Goal: Task Accomplishment & Management: Complete application form

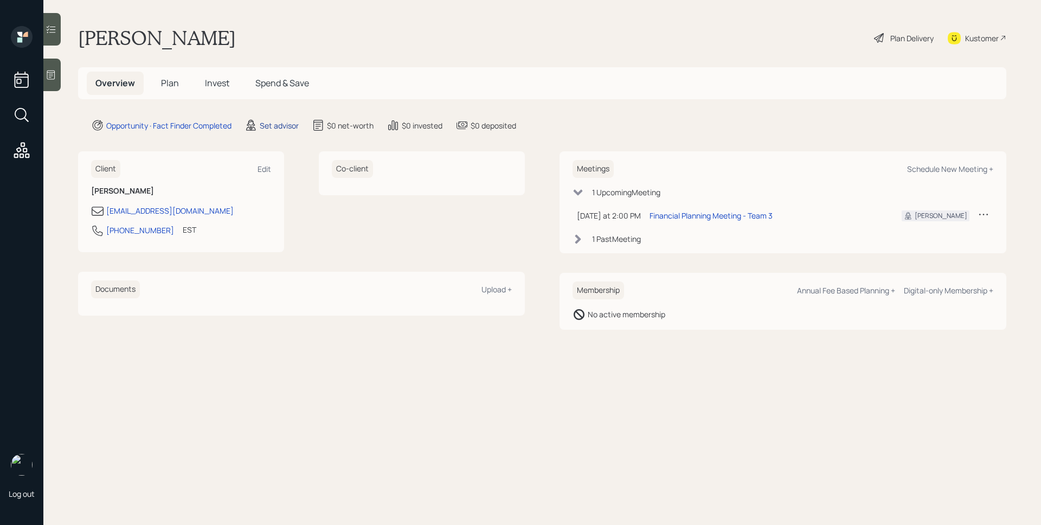
click at [278, 126] on div "Set advisor" at bounding box center [279, 125] width 39 height 11
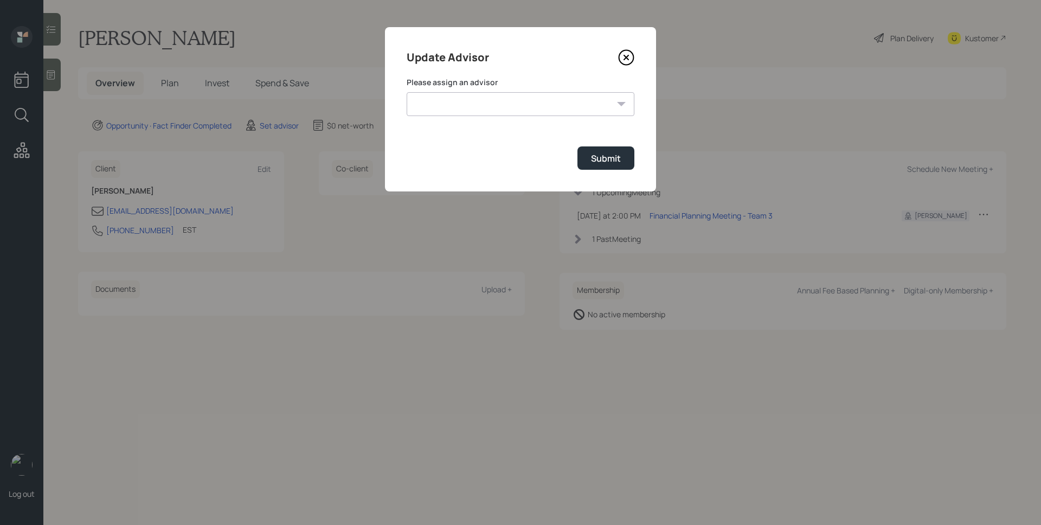
click at [441, 104] on select "[PERSON_NAME] [PERSON_NAME] End [PERSON_NAME] [PERSON_NAME] [PERSON_NAME] [PERS…" at bounding box center [521, 104] width 228 height 24
select select "d946c976-65aa-4529-ac9d-02c4f1114fc0"
click at [407, 92] on select "[PERSON_NAME] [PERSON_NAME] End [PERSON_NAME] [PERSON_NAME] [PERSON_NAME] [PERS…" at bounding box center [521, 104] width 228 height 24
click at [598, 163] on div "Submit" at bounding box center [606, 158] width 30 height 12
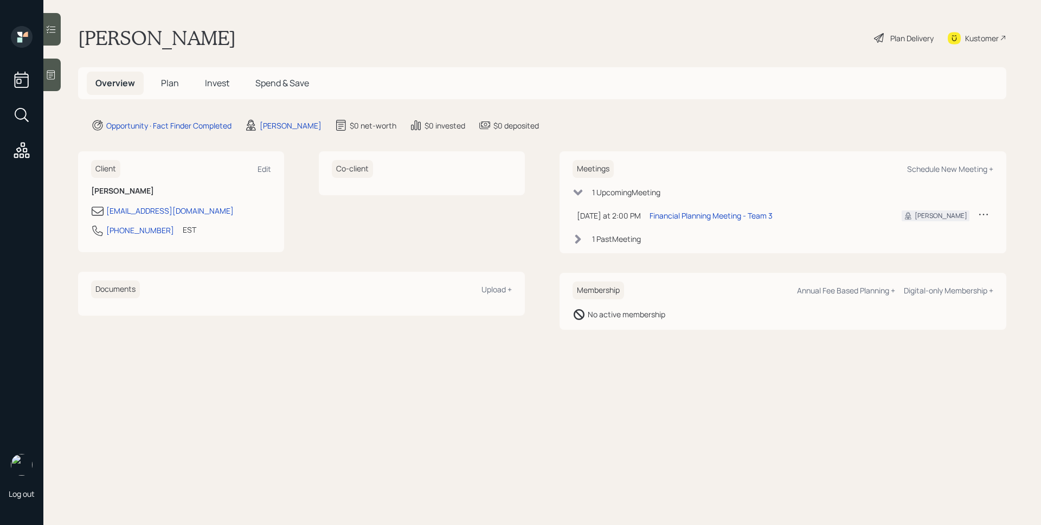
click at [52, 73] on icon at bounding box center [51, 74] width 11 height 11
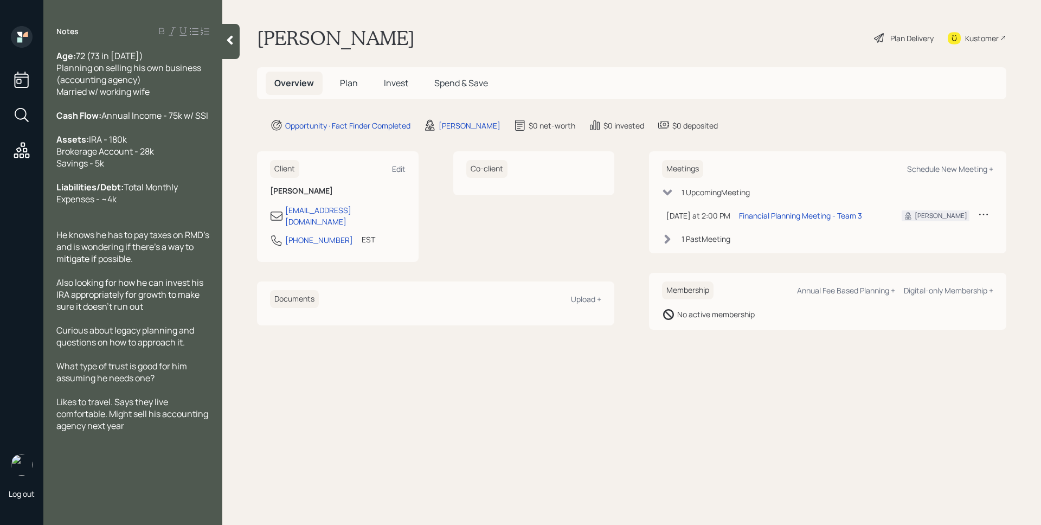
click at [343, 79] on span "Plan" at bounding box center [349, 83] width 18 height 12
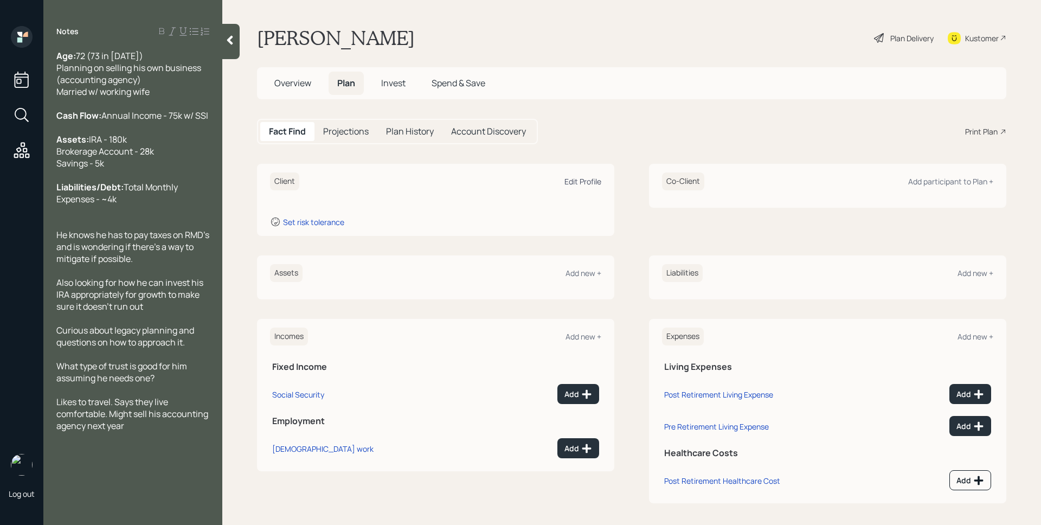
click at [573, 184] on div "Edit Profile" at bounding box center [583, 181] width 37 height 10
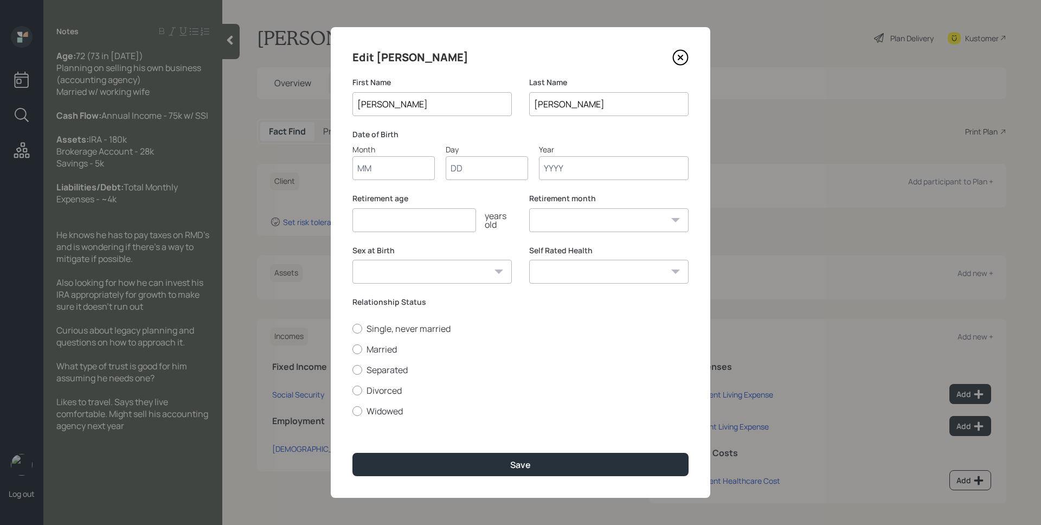
click at [410, 172] on input "Month" at bounding box center [394, 168] width 82 height 24
type input "05"
type input "01"
type input "1973"
select select "5"
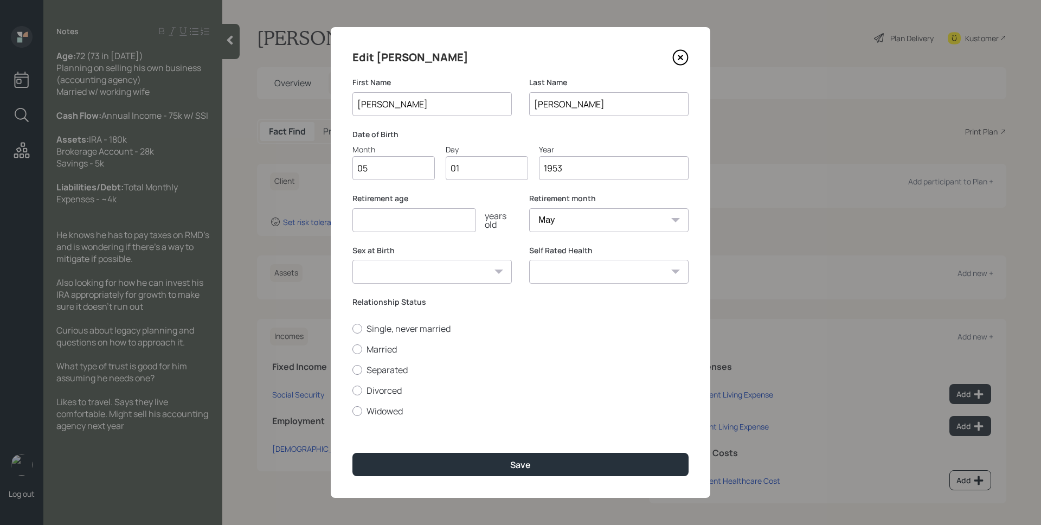
type input "1953"
click at [380, 229] on input "number" at bounding box center [415, 220] width 124 height 24
type input "73"
click at [390, 353] on label "Married" at bounding box center [521, 349] width 336 height 12
click at [353, 349] on input "Married" at bounding box center [352, 349] width 1 height 1
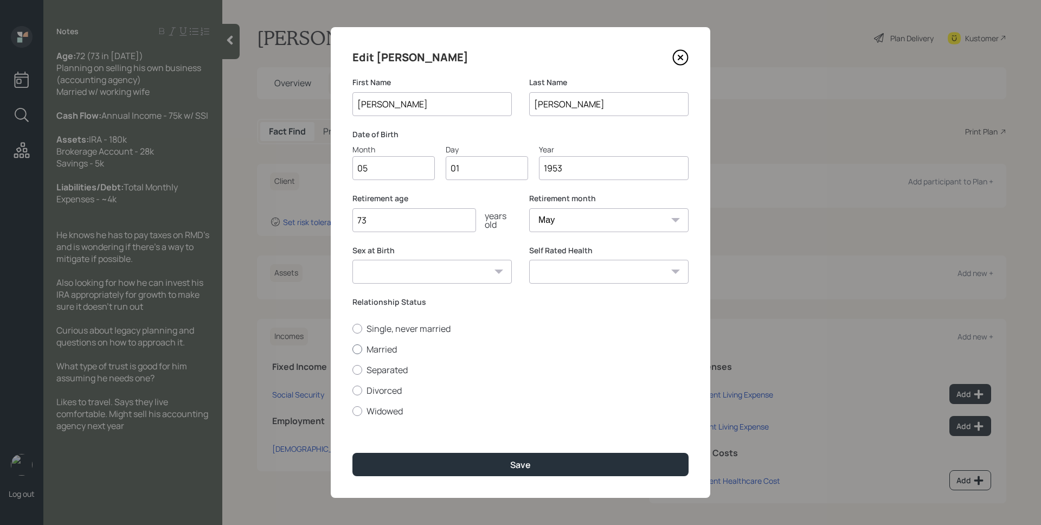
radio input "true"
click at [460, 444] on div "Edit [PERSON_NAME] First Name [PERSON_NAME] Last Name [PERSON_NAME] Date of Bir…" at bounding box center [521, 262] width 380 height 471
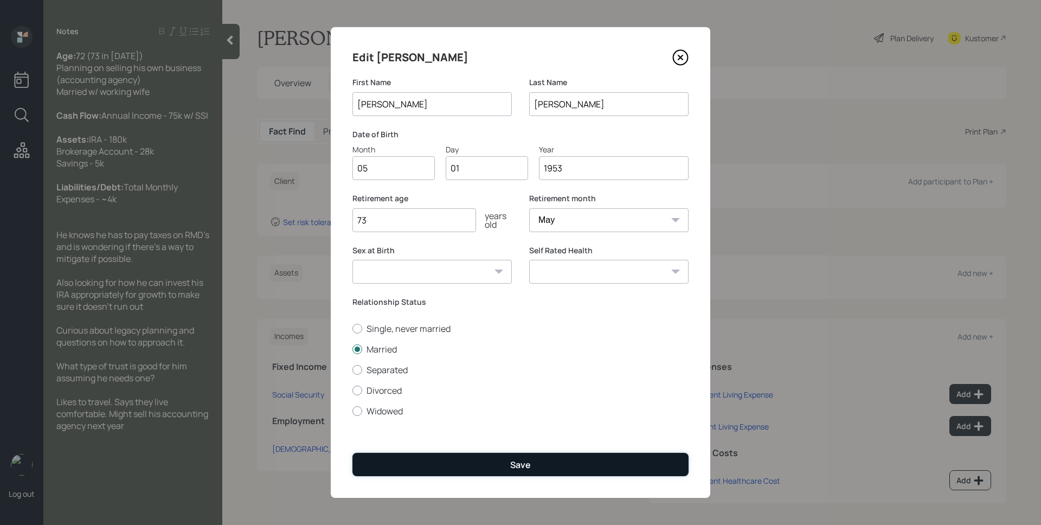
click at [468, 458] on button "Save" at bounding box center [521, 464] width 336 height 23
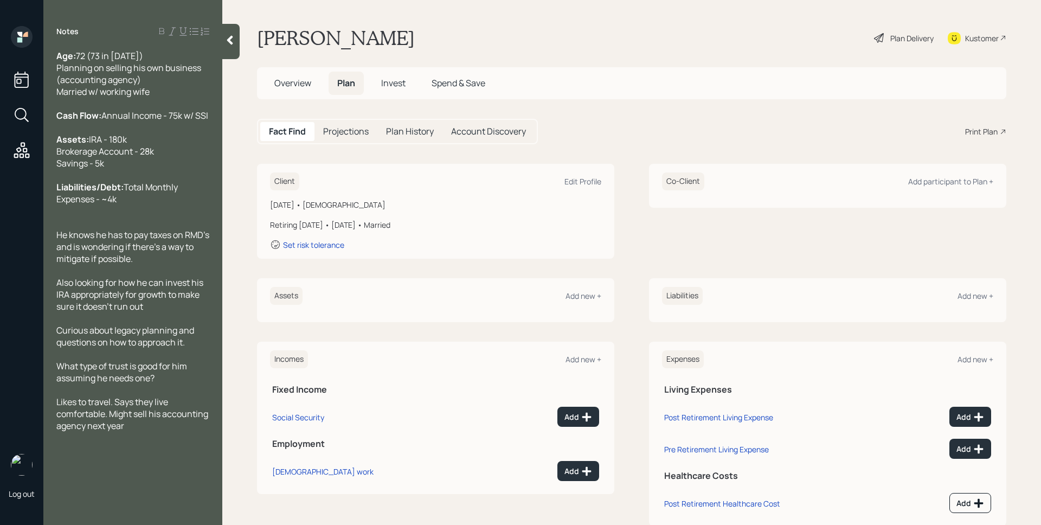
click at [587, 303] on div "Assets Add new +" at bounding box center [435, 296] width 331 height 18
click at [585, 300] on div "Add new +" at bounding box center [584, 296] width 36 height 10
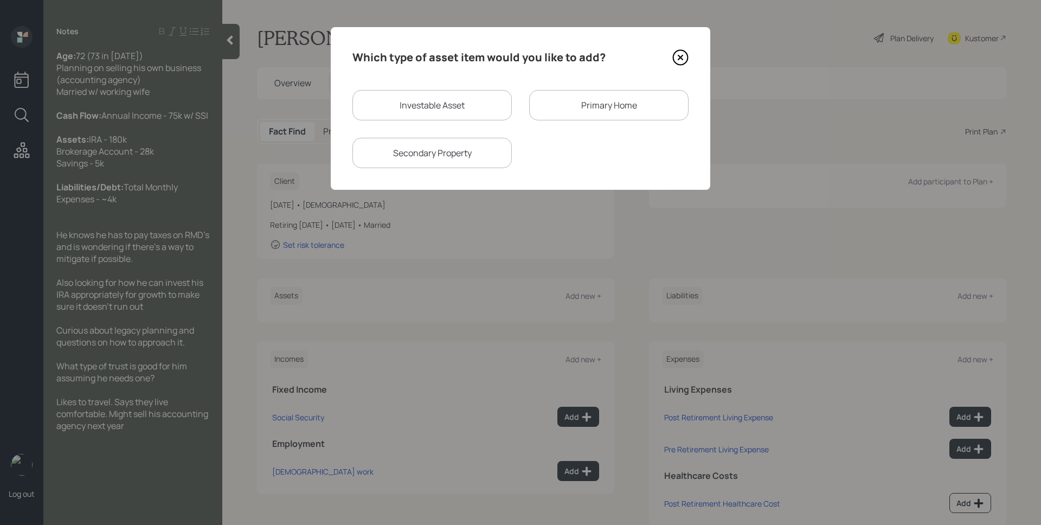
click at [421, 88] on div "Which type of asset item would you like to add? Investable Asset Primary Home S…" at bounding box center [521, 108] width 380 height 163
click at [430, 104] on div "Investable Asset" at bounding box center [432, 105] width 159 height 30
select select "taxable"
select select "balanced"
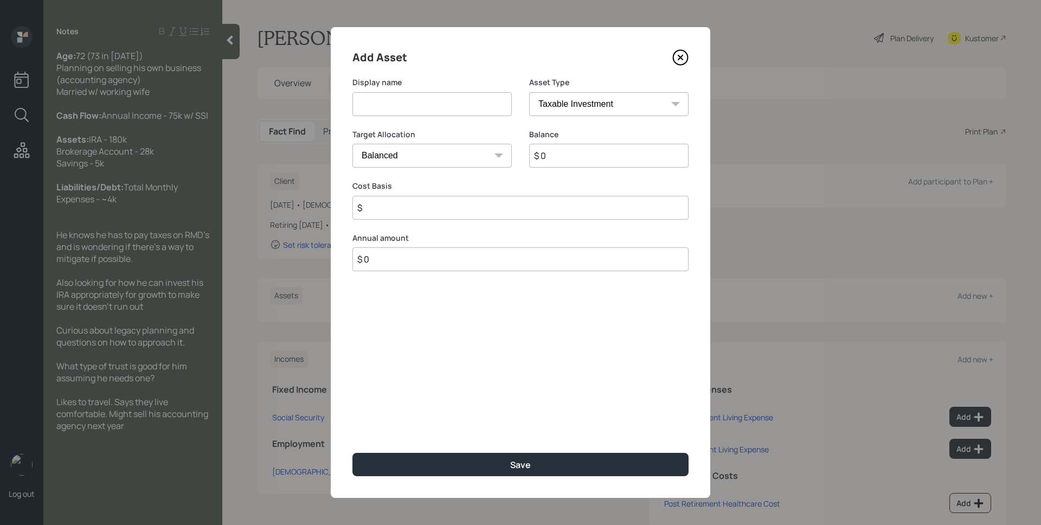
click at [430, 104] on input at bounding box center [432, 104] width 159 height 24
type input "IRA"
select select "ira"
click at [529, 92] on select "SEP [PERSON_NAME] IRA 401(k) [PERSON_NAME] 401(k) 403(b) [PERSON_NAME] 403(b) 4…" at bounding box center [608, 104] width 159 height 24
type input "$"
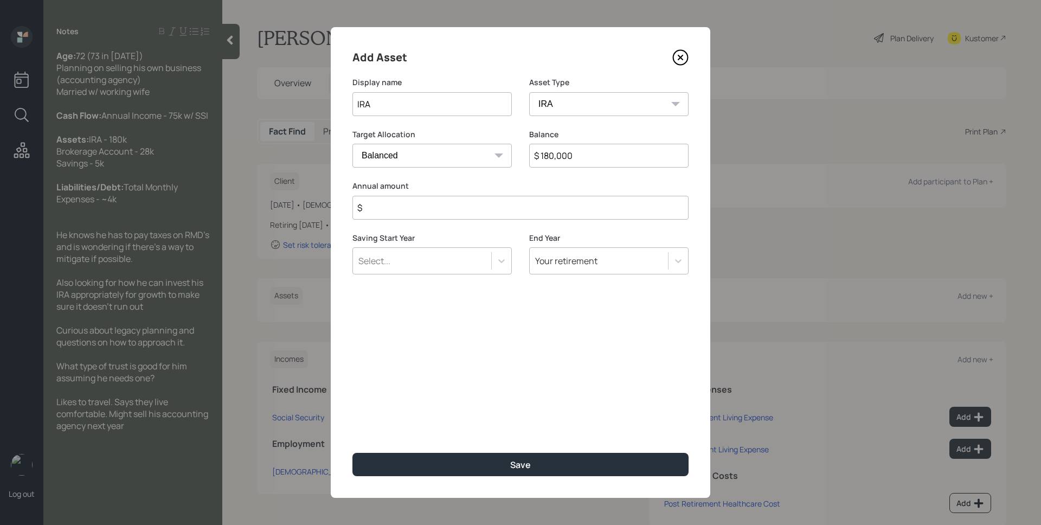
type input "$ 180,000"
type input "$ 0"
click at [353, 453] on button "Save" at bounding box center [521, 464] width 336 height 23
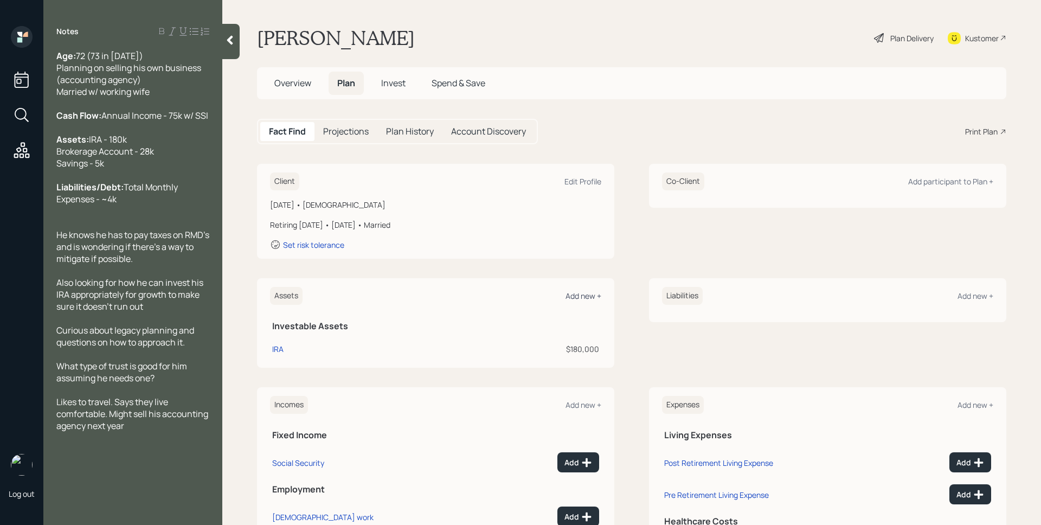
click at [592, 294] on div "Add new +" at bounding box center [584, 296] width 36 height 10
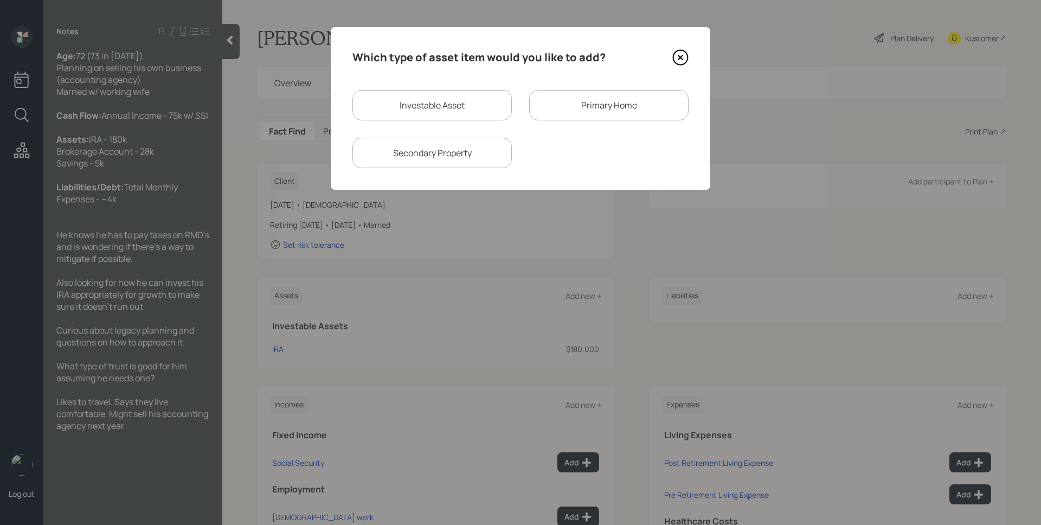
click at [407, 105] on div "Investable Asset" at bounding box center [432, 105] width 159 height 30
select select "taxable"
select select "balanced"
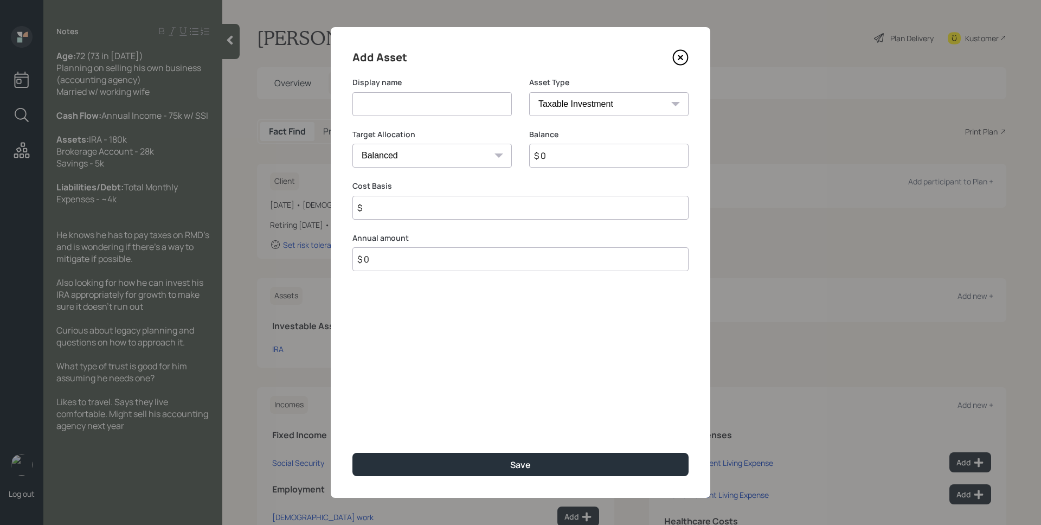
click at [407, 105] on input at bounding box center [432, 104] width 159 height 24
click at [446, 107] on input "Brokerage" at bounding box center [432, 104] width 159 height 24
type input "Brokerage Account"
type input "$ 28,000"
type input "$ 0"
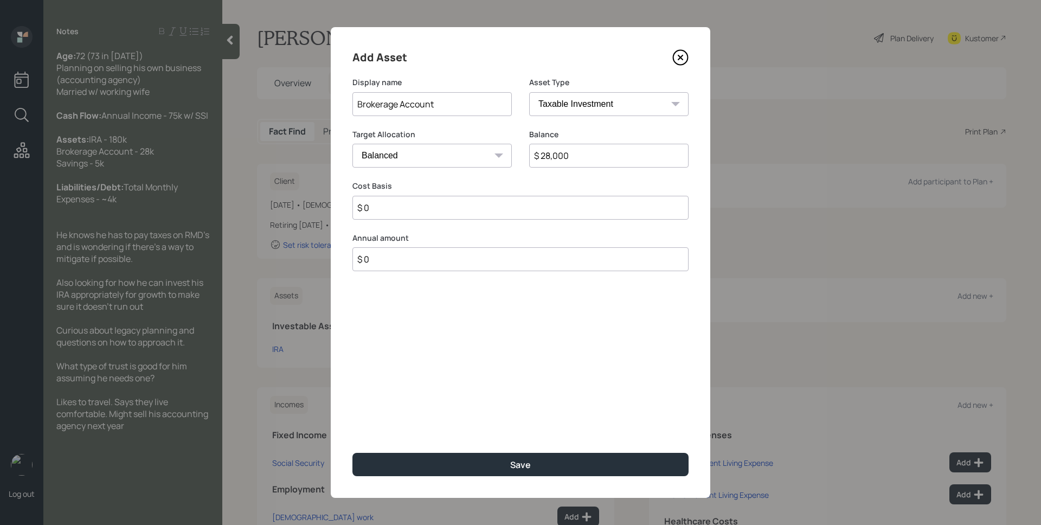
click at [353, 453] on button "Save" at bounding box center [521, 464] width 336 height 23
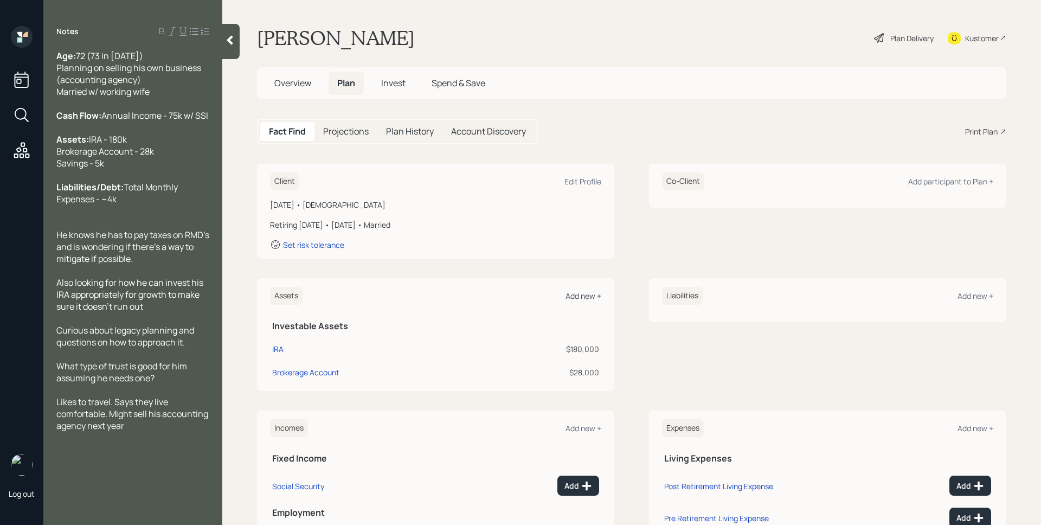
click at [568, 295] on div "Add new +" at bounding box center [584, 296] width 36 height 10
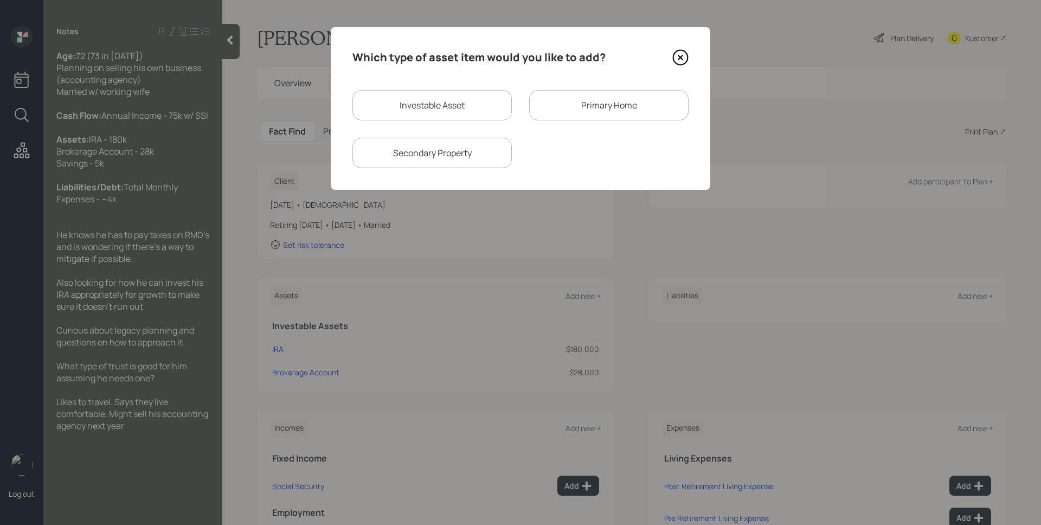
click at [459, 100] on div "Investable Asset" at bounding box center [432, 105] width 159 height 30
select select "taxable"
select select "balanced"
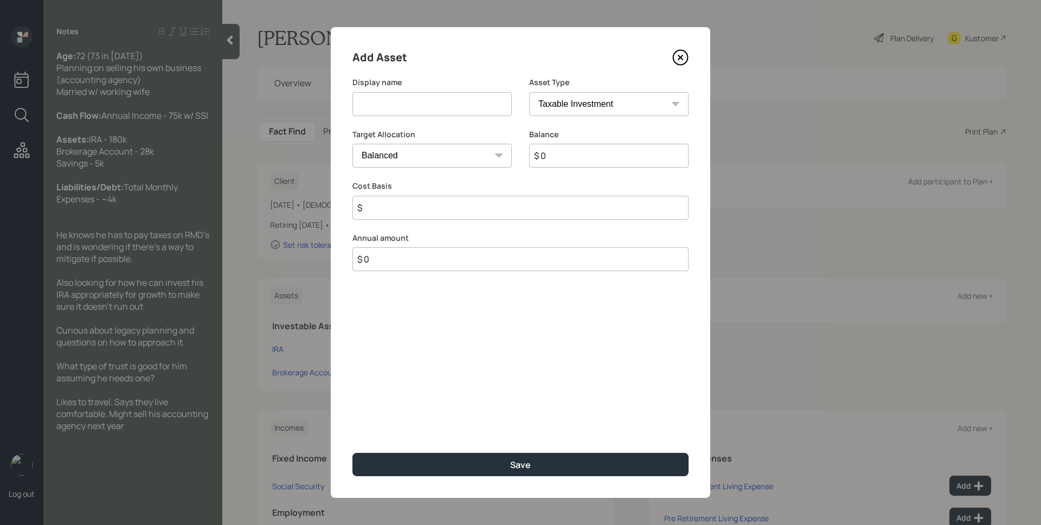
click at [459, 100] on input at bounding box center [432, 104] width 159 height 24
type input "Savings"
select select "emergency_fund"
click at [529, 92] on select "SEP [PERSON_NAME] IRA 401(k) [PERSON_NAME] 401(k) 403(b) [PERSON_NAME] 403(b) 4…" at bounding box center [608, 104] width 159 height 24
type input "$ 5,000"
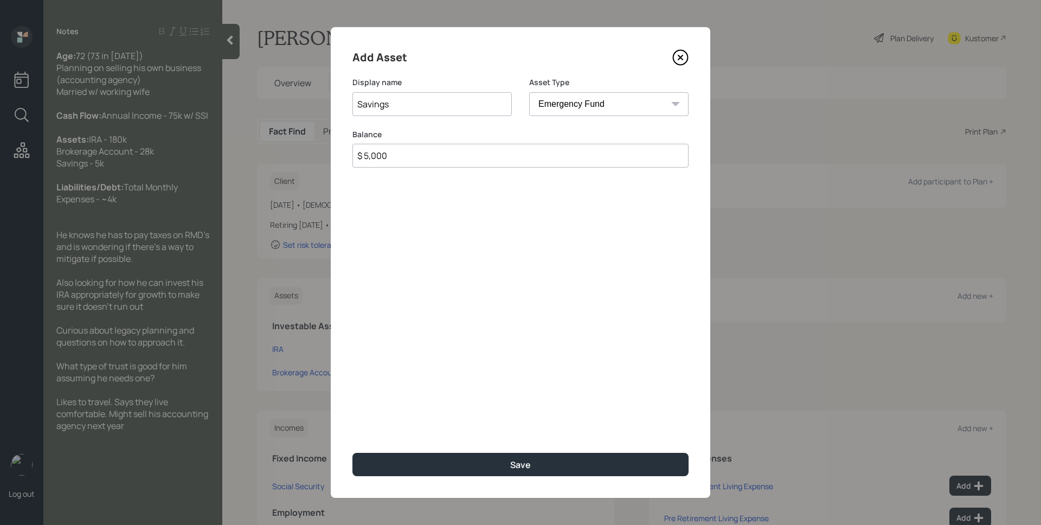
click at [353, 453] on button "Save" at bounding box center [521, 464] width 336 height 23
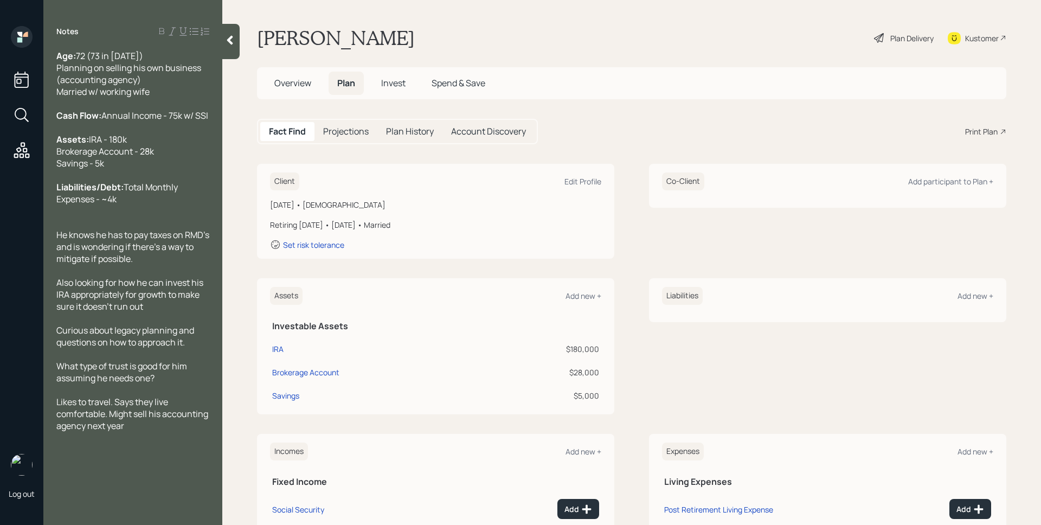
scroll to position [119, 0]
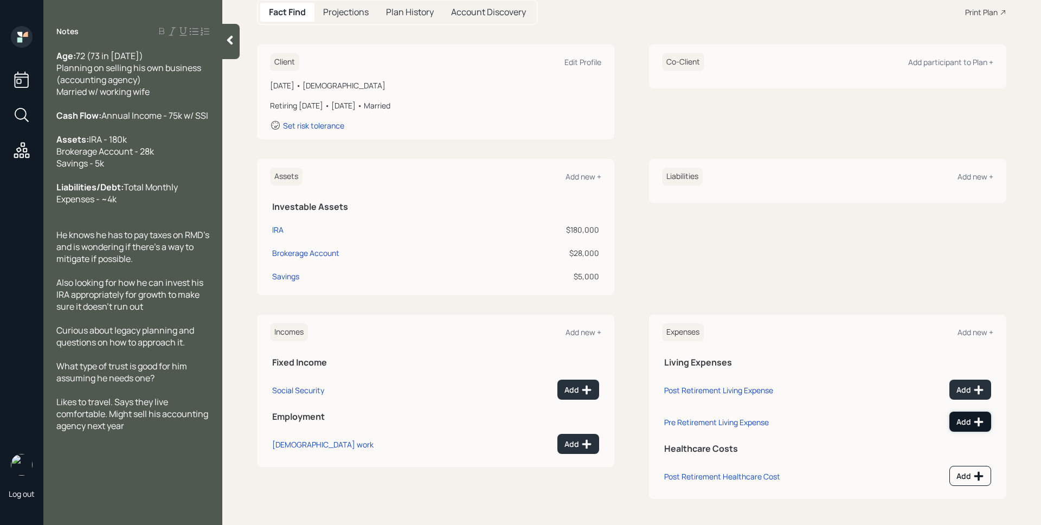
click at [963, 424] on div "Add" at bounding box center [971, 422] width 28 height 11
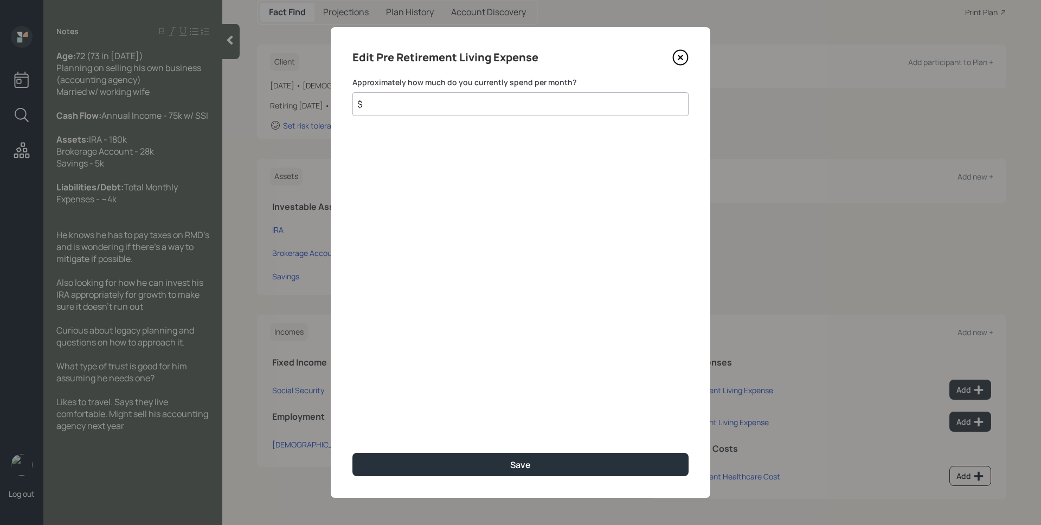
click at [499, 107] on input "$" at bounding box center [521, 104] width 336 height 24
type input "$ 4,000"
click at [353, 453] on button "Save" at bounding box center [521, 464] width 336 height 23
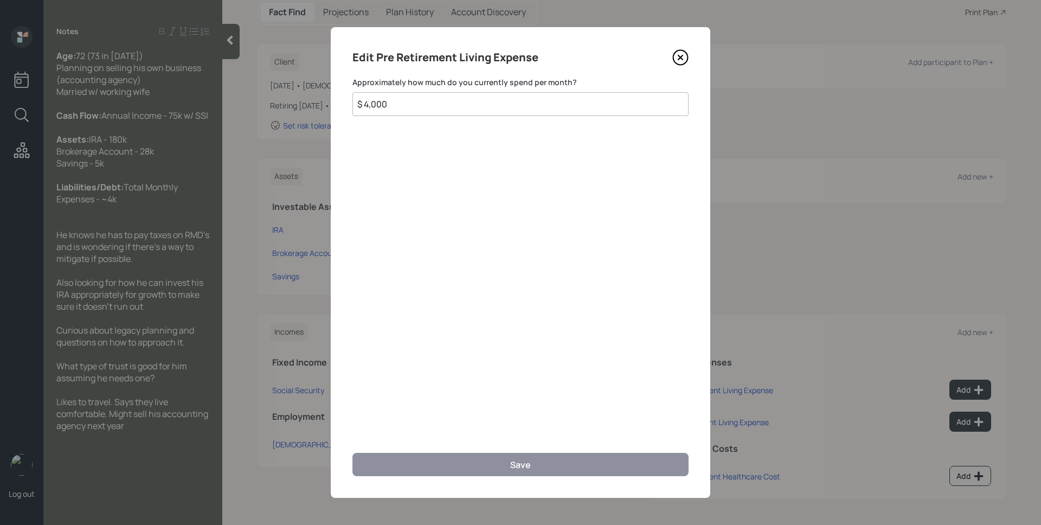
scroll to position [111, 0]
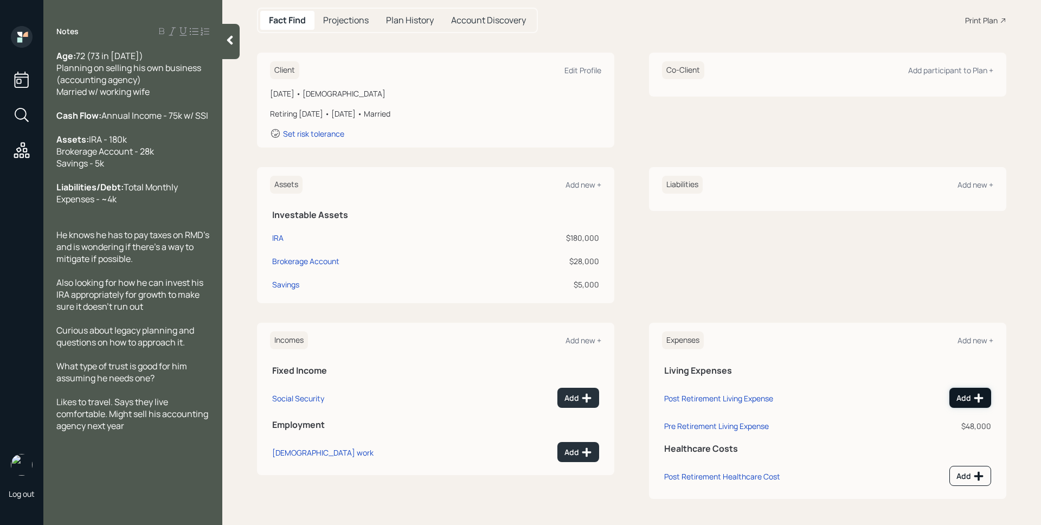
click at [965, 389] on button "Add" at bounding box center [971, 398] width 42 height 20
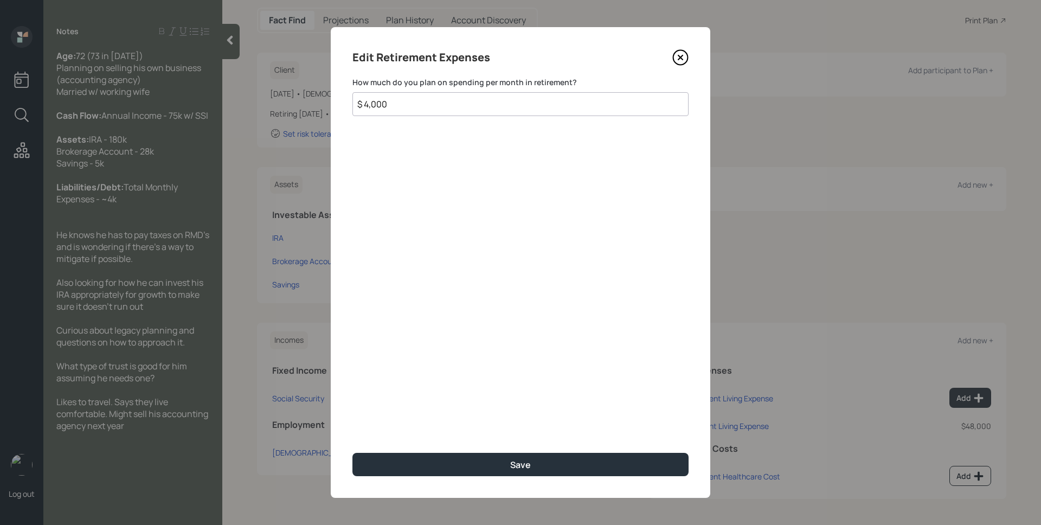
type input "$ 4,000"
click at [353, 453] on button "Save" at bounding box center [521, 464] width 336 height 23
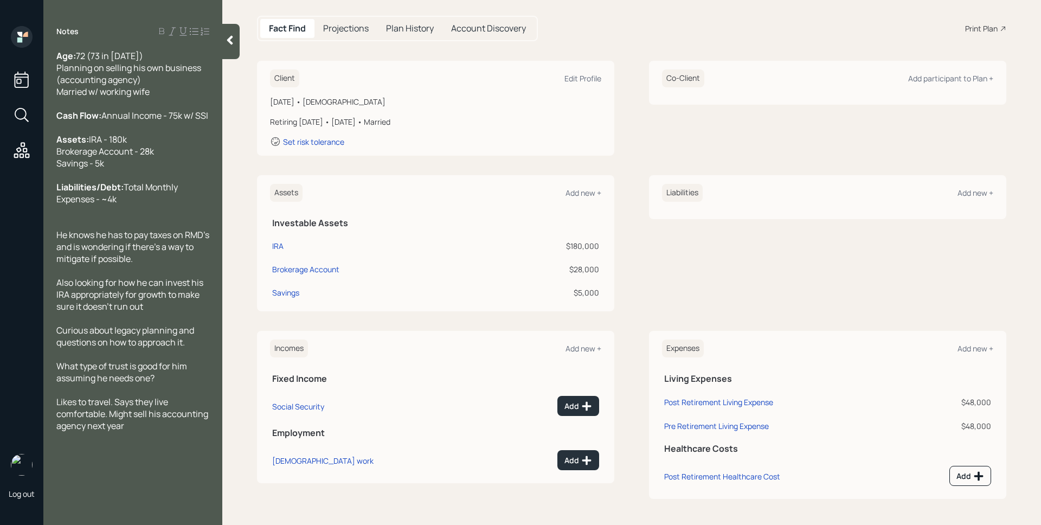
scroll to position [103, 0]
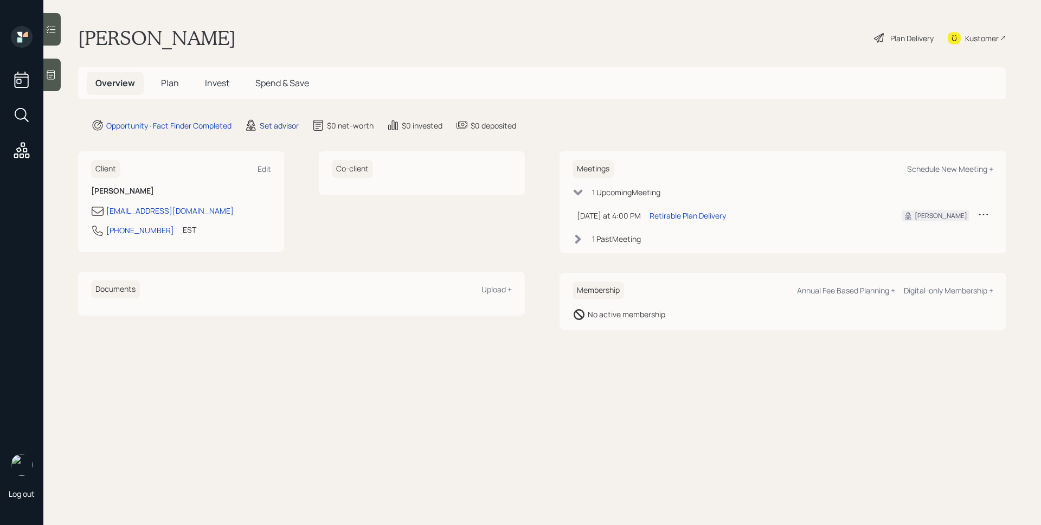
click at [278, 123] on div "Set advisor" at bounding box center [279, 125] width 39 height 11
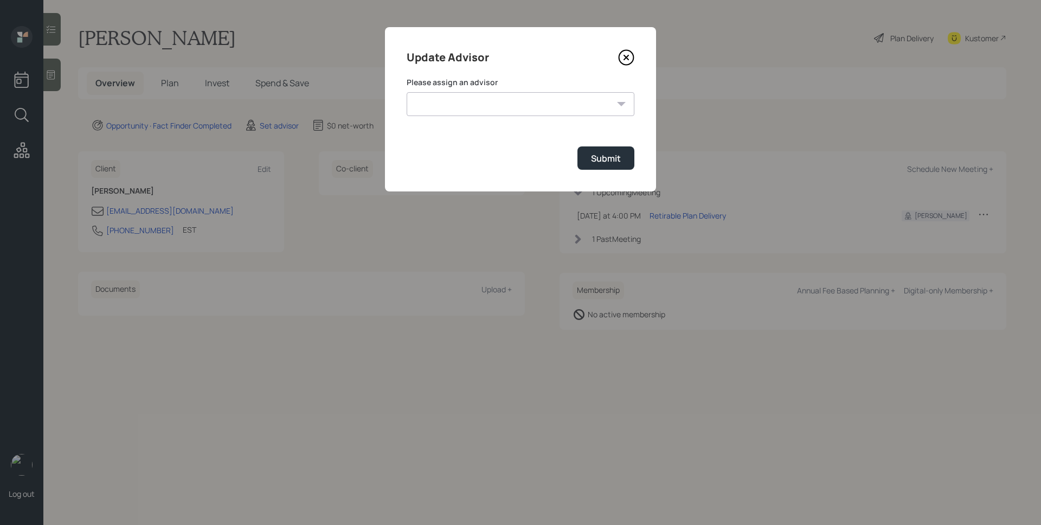
click at [507, 107] on select "[PERSON_NAME] [PERSON_NAME] End [PERSON_NAME] [PERSON_NAME] [PERSON_NAME] [PERS…" at bounding box center [521, 104] width 228 height 24
